Goal: Check status

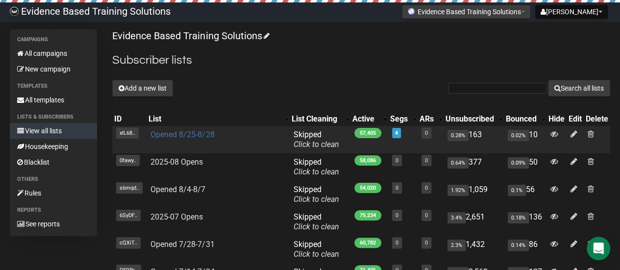
click at [180, 132] on link "Opened 8/25-8/28" at bounding box center [182, 134] width 64 height 9
click at [179, 131] on link "Opened 8/25-8/28" at bounding box center [182, 134] width 64 height 9
